Goal: Check status

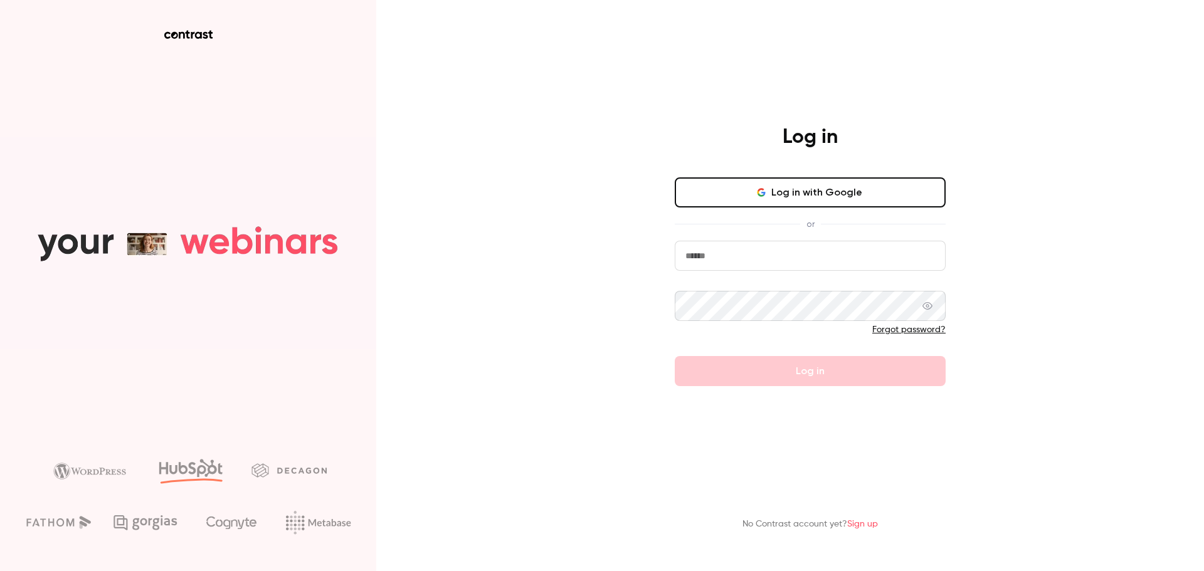
click at [777, 200] on button "Log in with Google" at bounding box center [810, 192] width 271 height 30
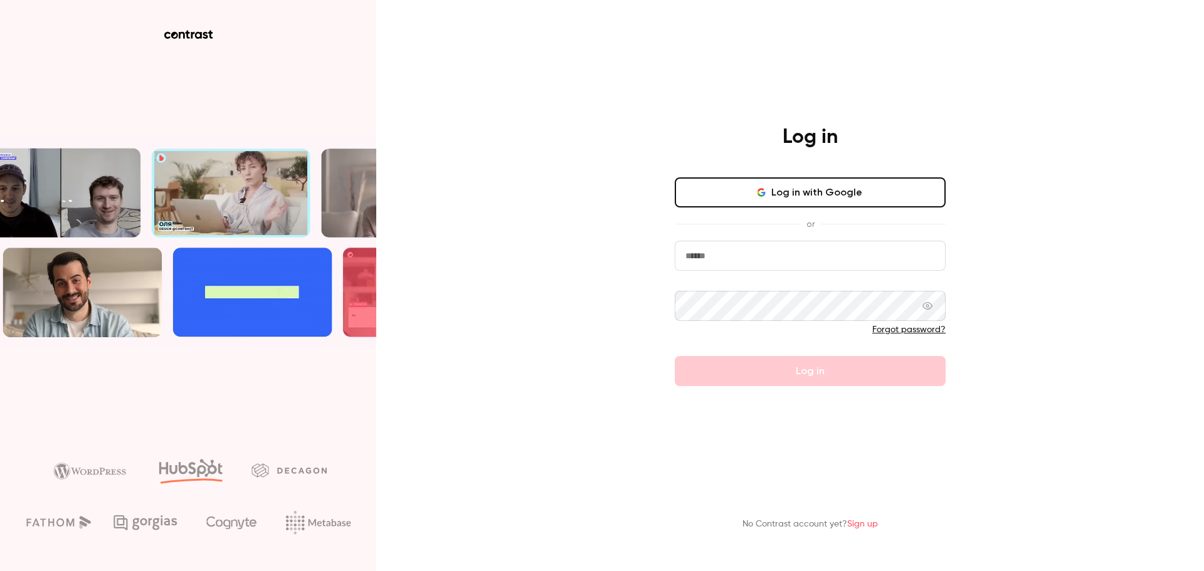
click at [737, 202] on button "Log in with Google" at bounding box center [810, 192] width 271 height 30
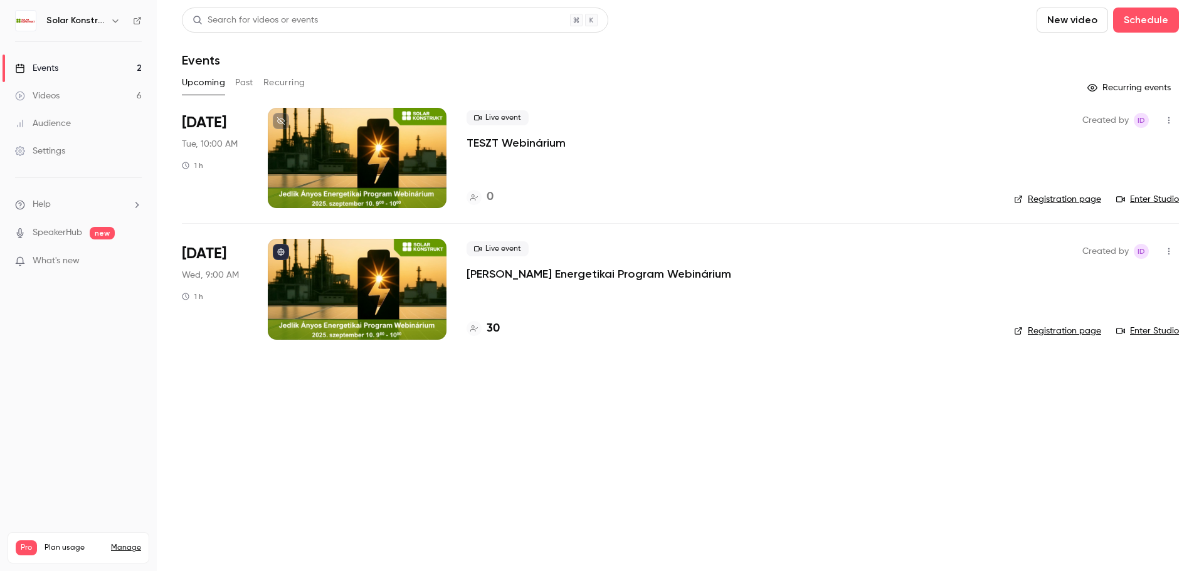
click at [591, 281] on p "[PERSON_NAME] Energetikai Program Webinárium" at bounding box center [598, 273] width 265 height 15
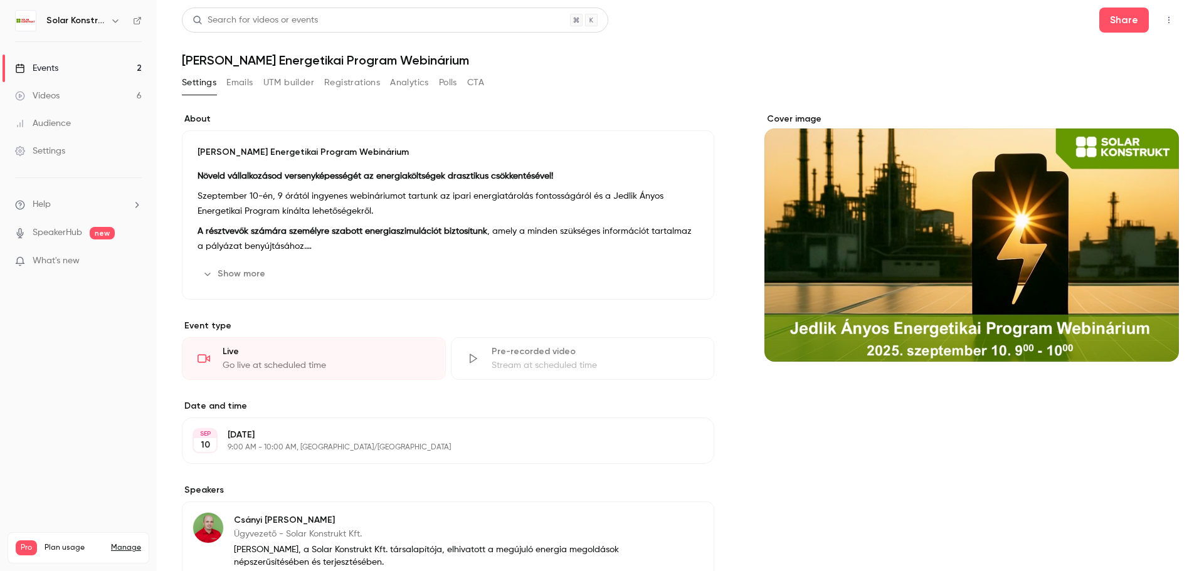
click at [372, 86] on button "Registrations" at bounding box center [352, 83] width 56 height 20
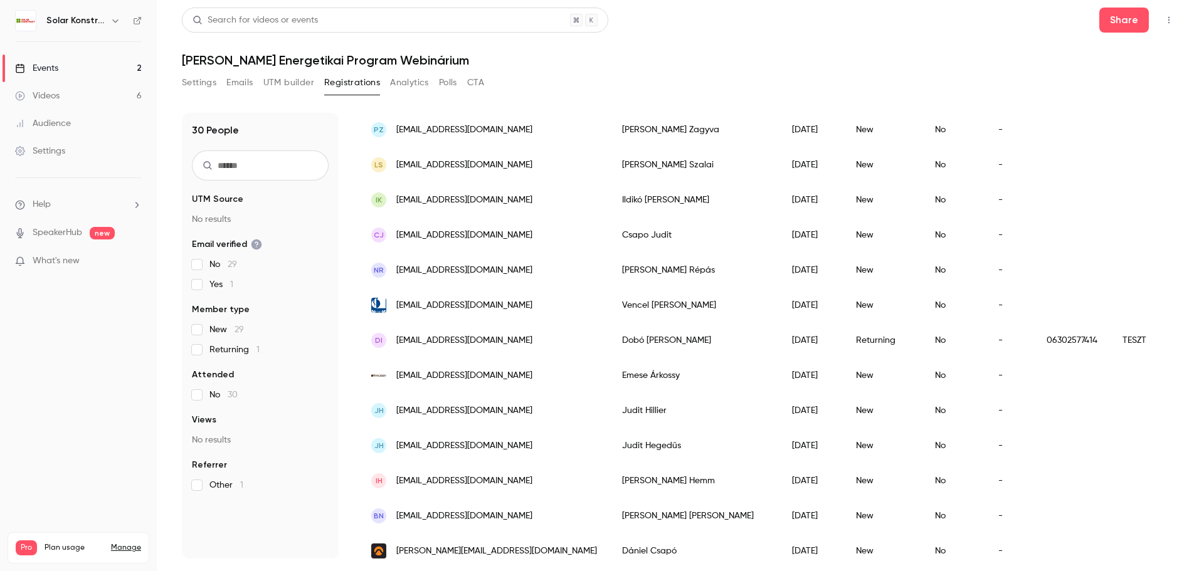
scroll to position [423, 0]
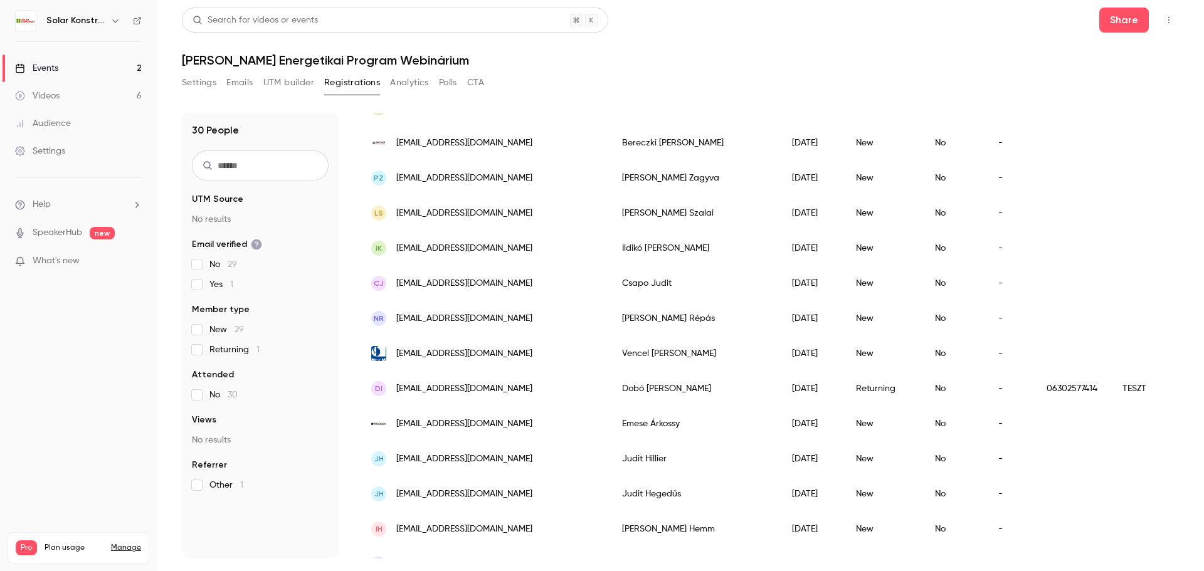
click at [484, 389] on span "[EMAIL_ADDRESS][DOMAIN_NAME]" at bounding box center [464, 388] width 136 height 13
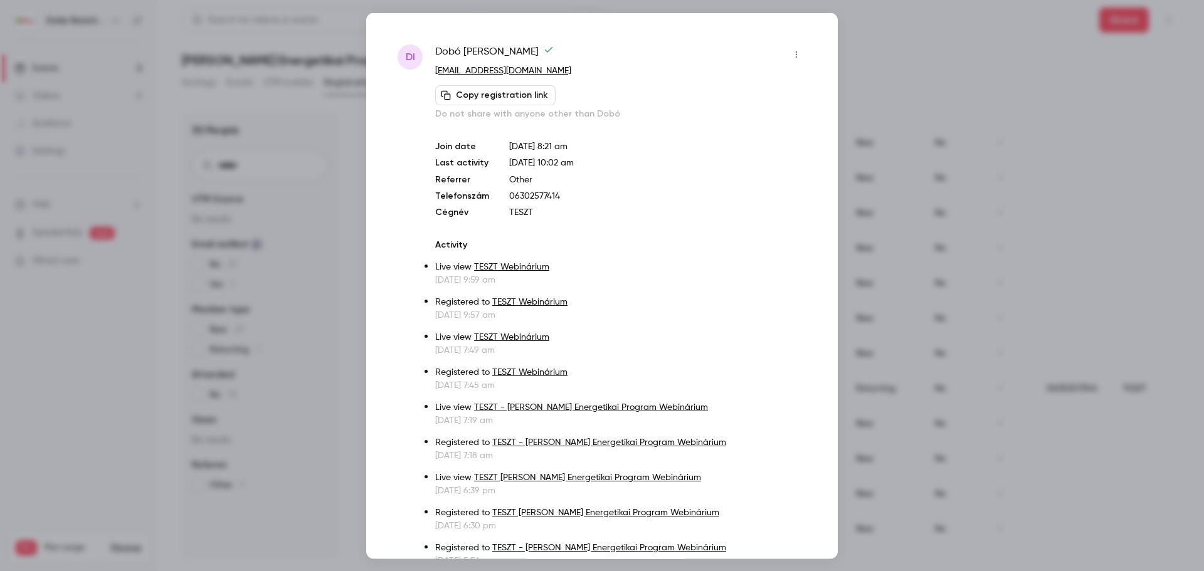
click at [791, 57] on icon "button" at bounding box center [796, 54] width 10 height 9
click at [739, 186] on div at bounding box center [602, 285] width 1204 height 571
click at [913, 74] on div at bounding box center [602, 285] width 1204 height 571
